Goal: Information Seeking & Learning: Find specific fact

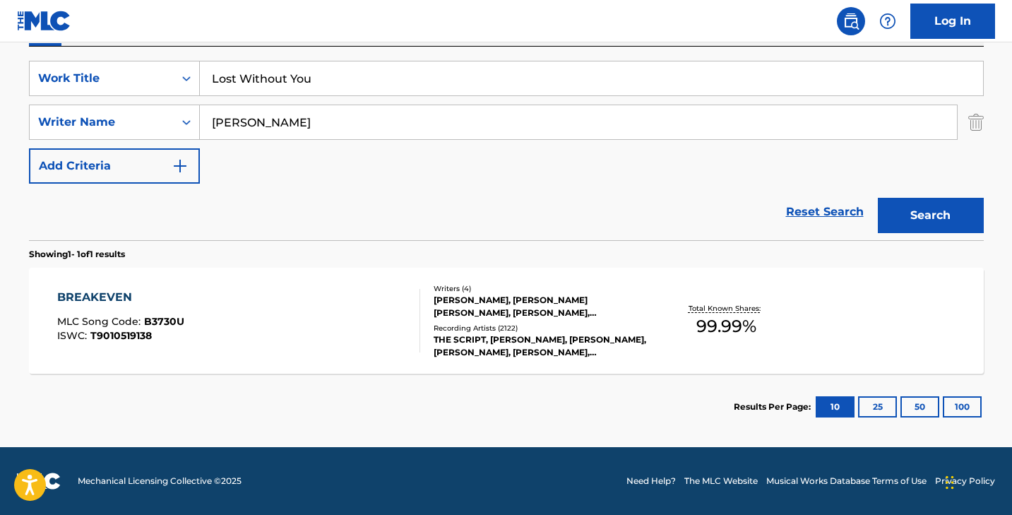
type input "Lost Without You"
click at [275, 129] on input "[PERSON_NAME]" at bounding box center [578, 122] width 757 height 34
type input "[PERSON_NAME]"
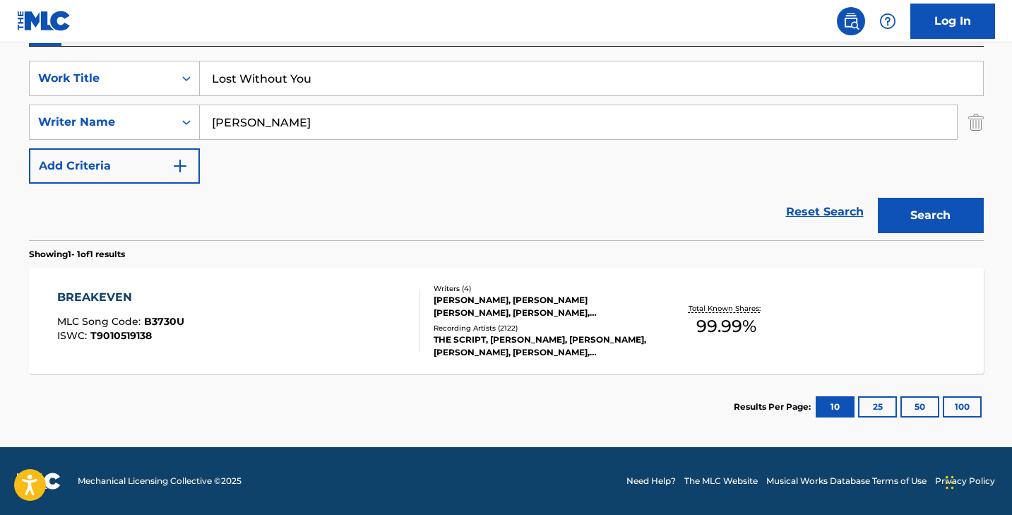
click at [878, 198] on button "Search" at bounding box center [931, 215] width 106 height 35
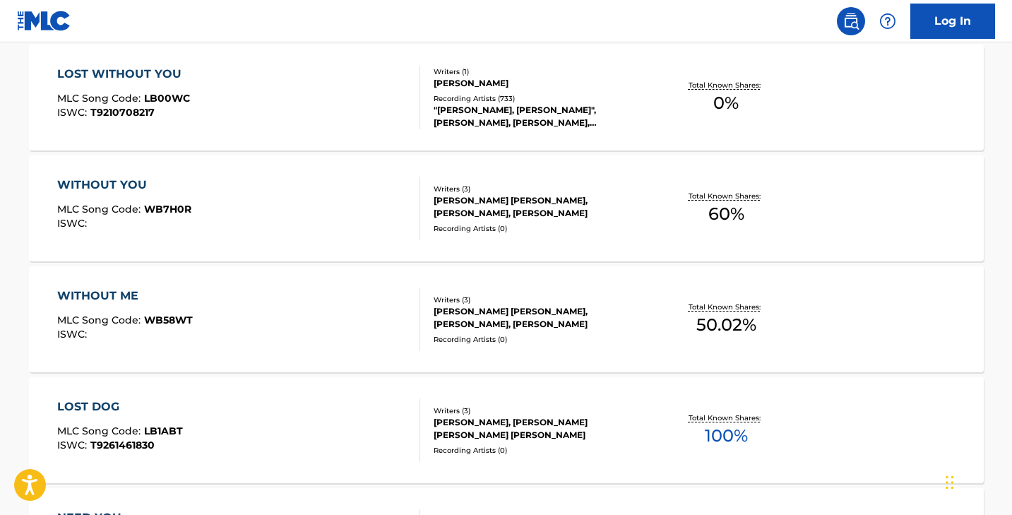
scroll to position [631, 0]
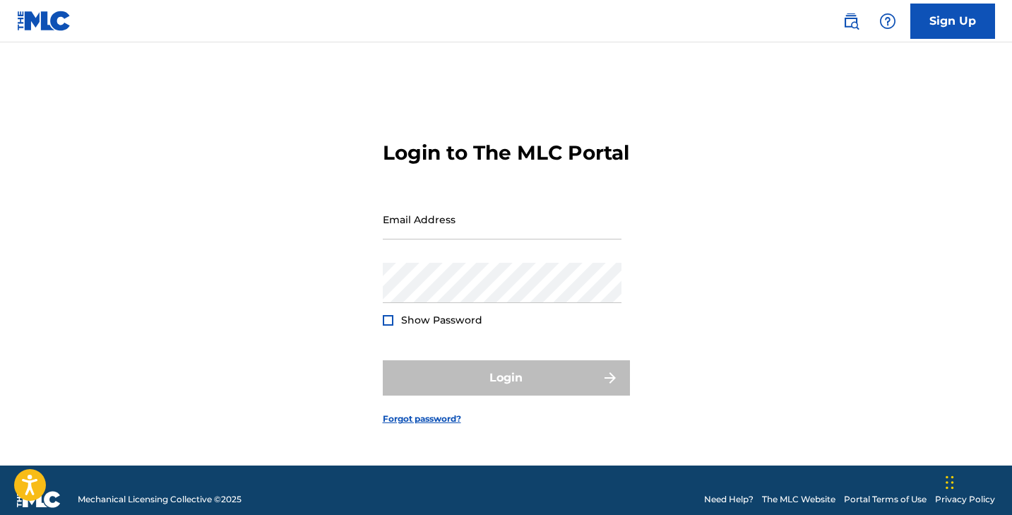
click at [56, 184] on div "Login to The MLC Portal Email Address Password Show Password Login Forgot passw…" at bounding box center [506, 272] width 989 height 388
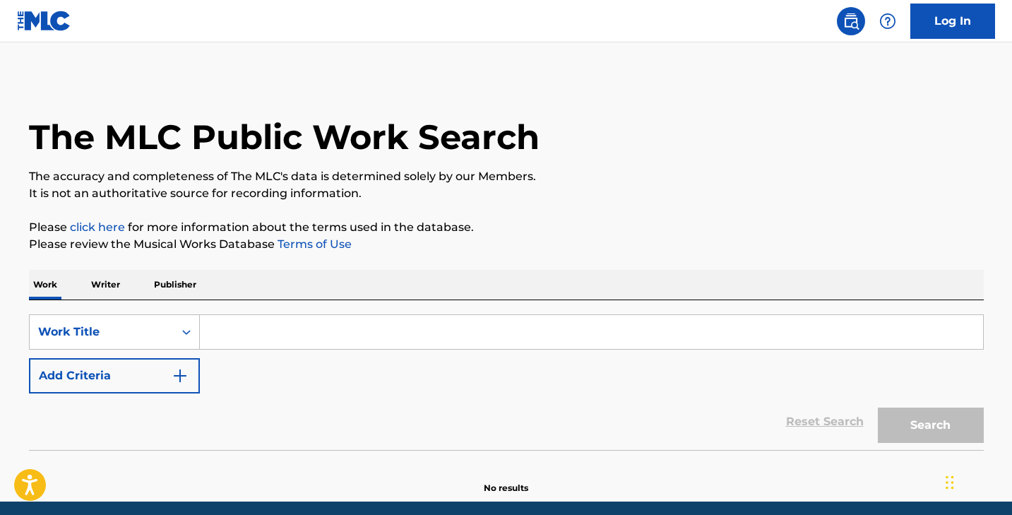
scroll to position [18, 0]
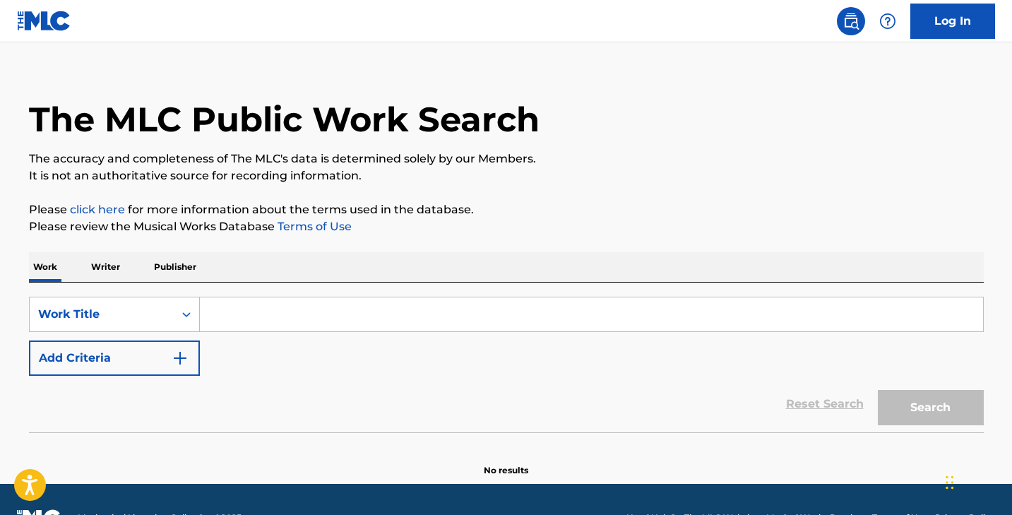
click at [88, 177] on p "It is not an authoritative source for recording information." at bounding box center [506, 175] width 955 height 17
click at [292, 320] on input "Search Form" at bounding box center [591, 314] width 783 height 34
paste input "What We Had"
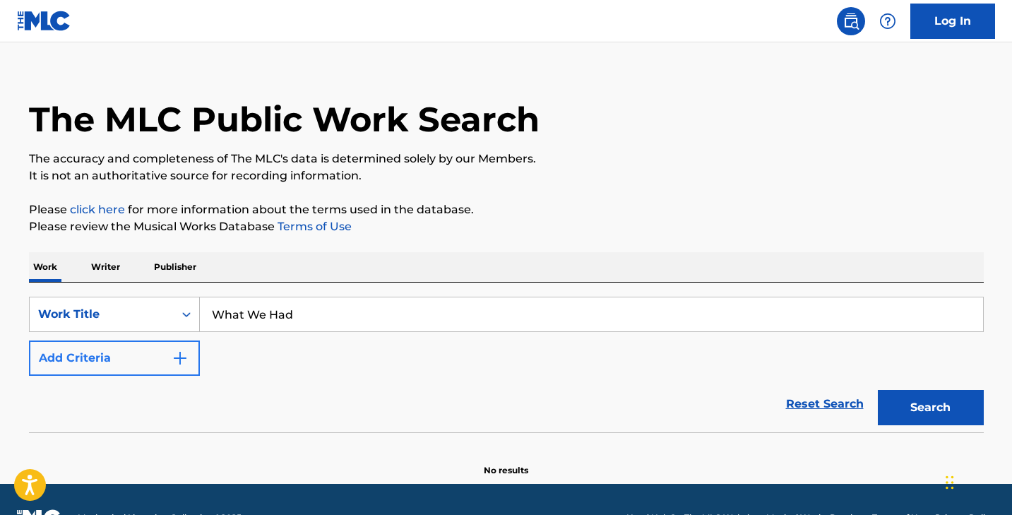
type input "What We Had"
click at [121, 371] on button "Add Criteria" at bounding box center [114, 357] width 171 height 35
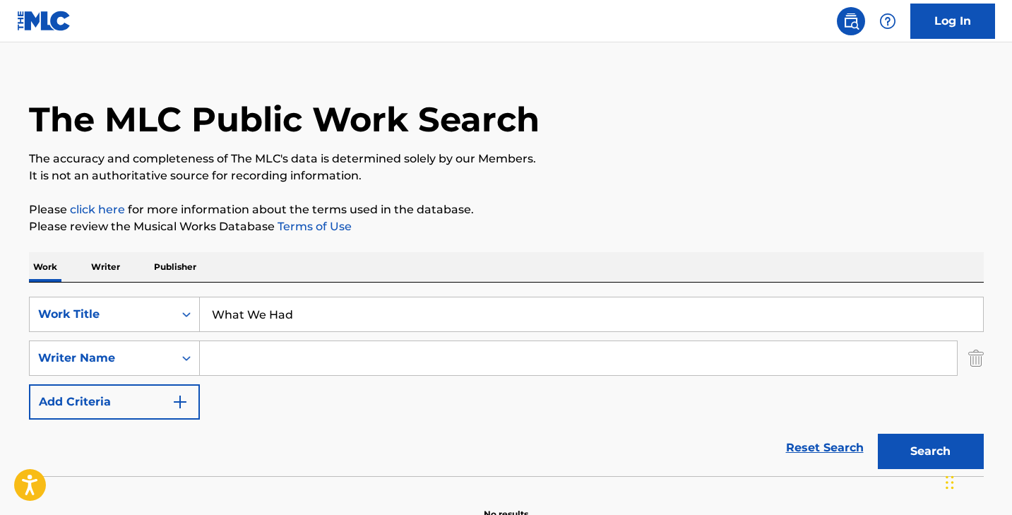
click at [256, 369] on input "Search Form" at bounding box center [578, 358] width 757 height 34
type input "dyson"
click at [878, 434] on button "Search" at bounding box center [931, 451] width 106 height 35
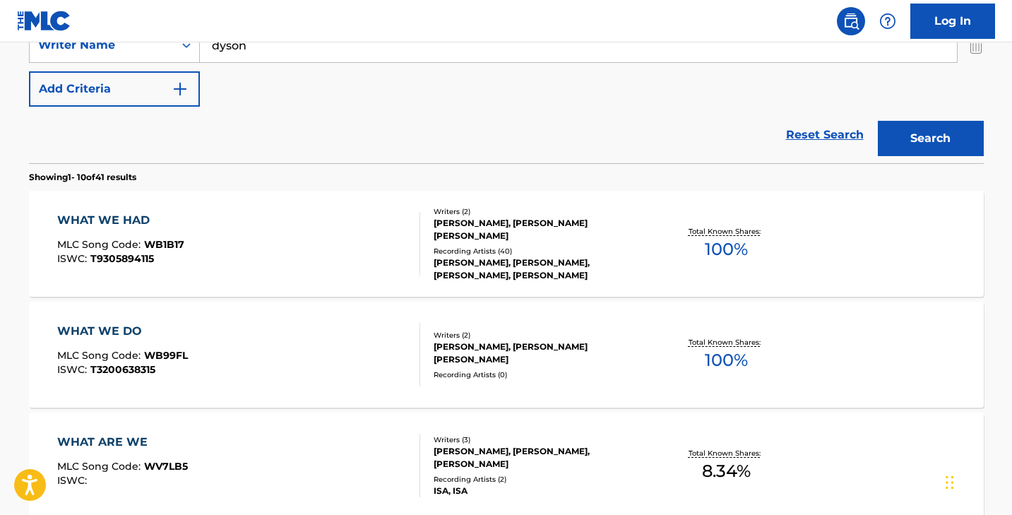
scroll to position [332, 0]
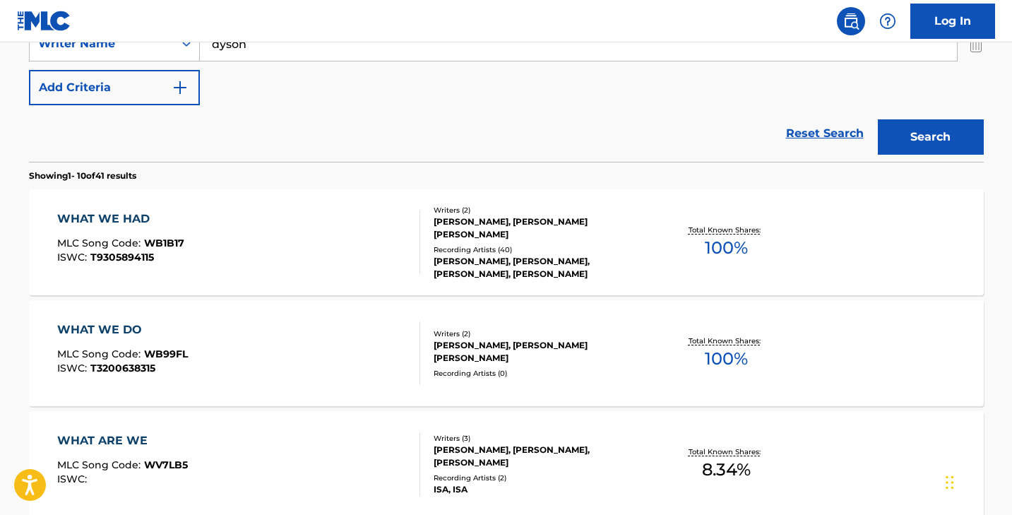
click at [155, 213] on div "WHAT WE HAD" at bounding box center [120, 218] width 127 height 17
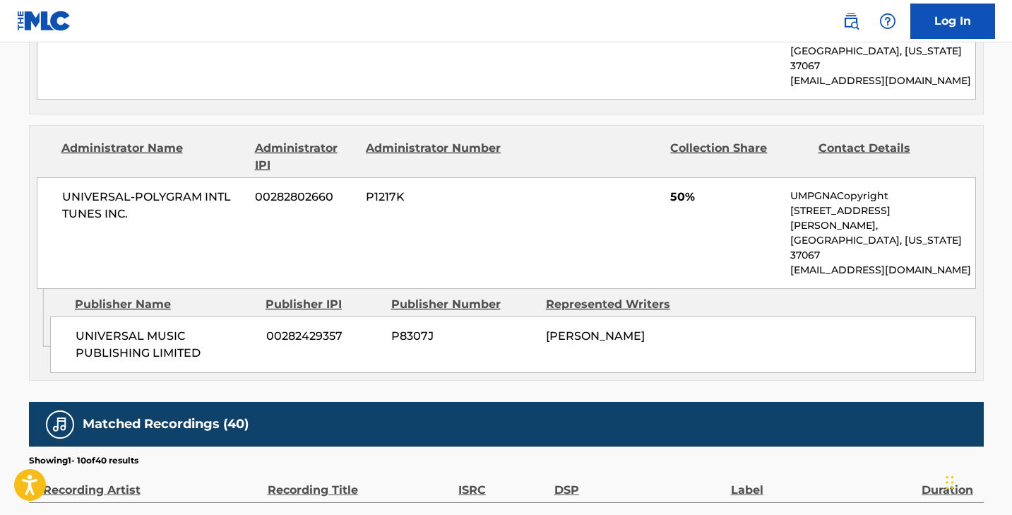
scroll to position [773, 0]
